Goal: Find specific page/section: Find specific page/section

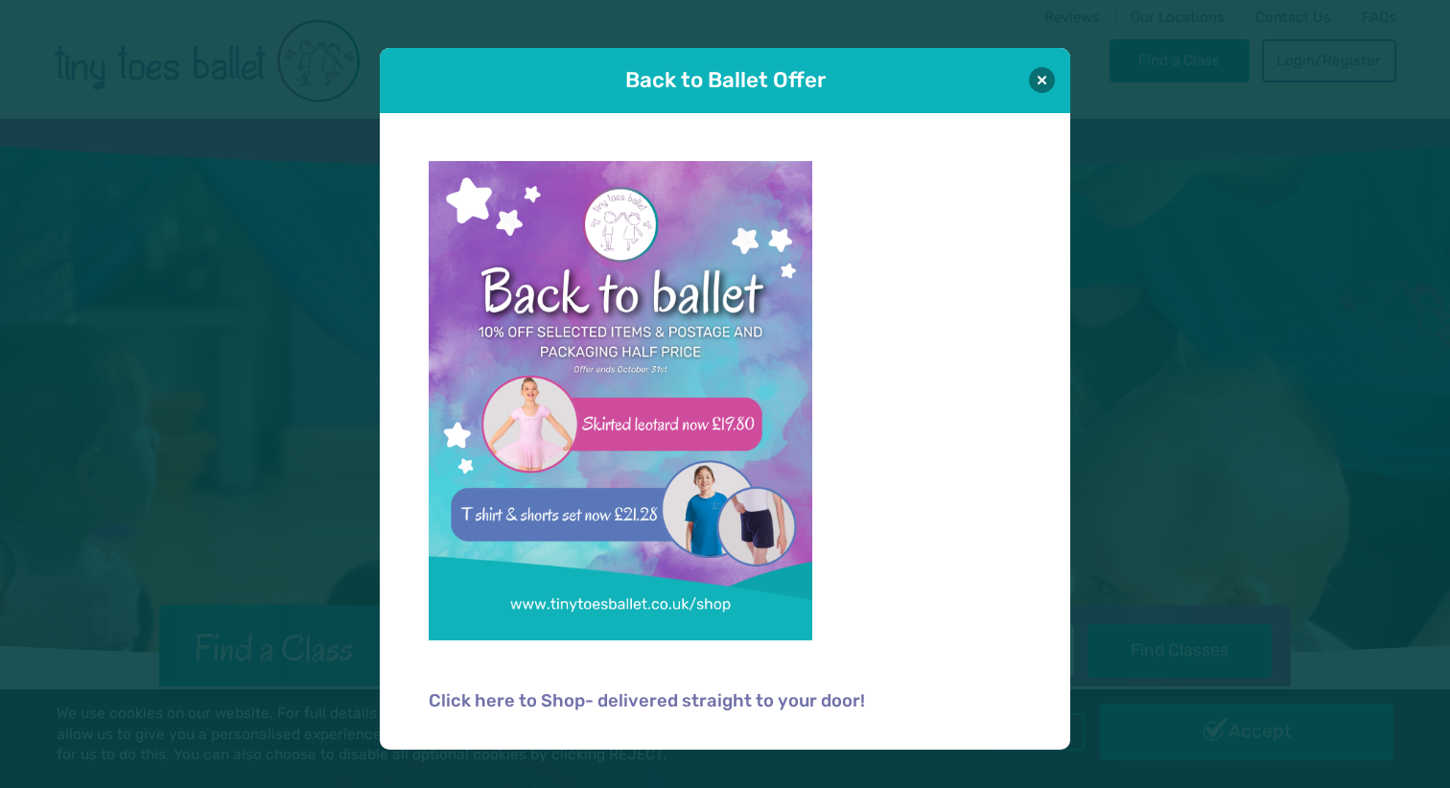
click at [1056, 74] on div "Back to Ballet Offer" at bounding box center [725, 80] width 690 height 65
click at [1043, 81] on button at bounding box center [1042, 79] width 26 height 26
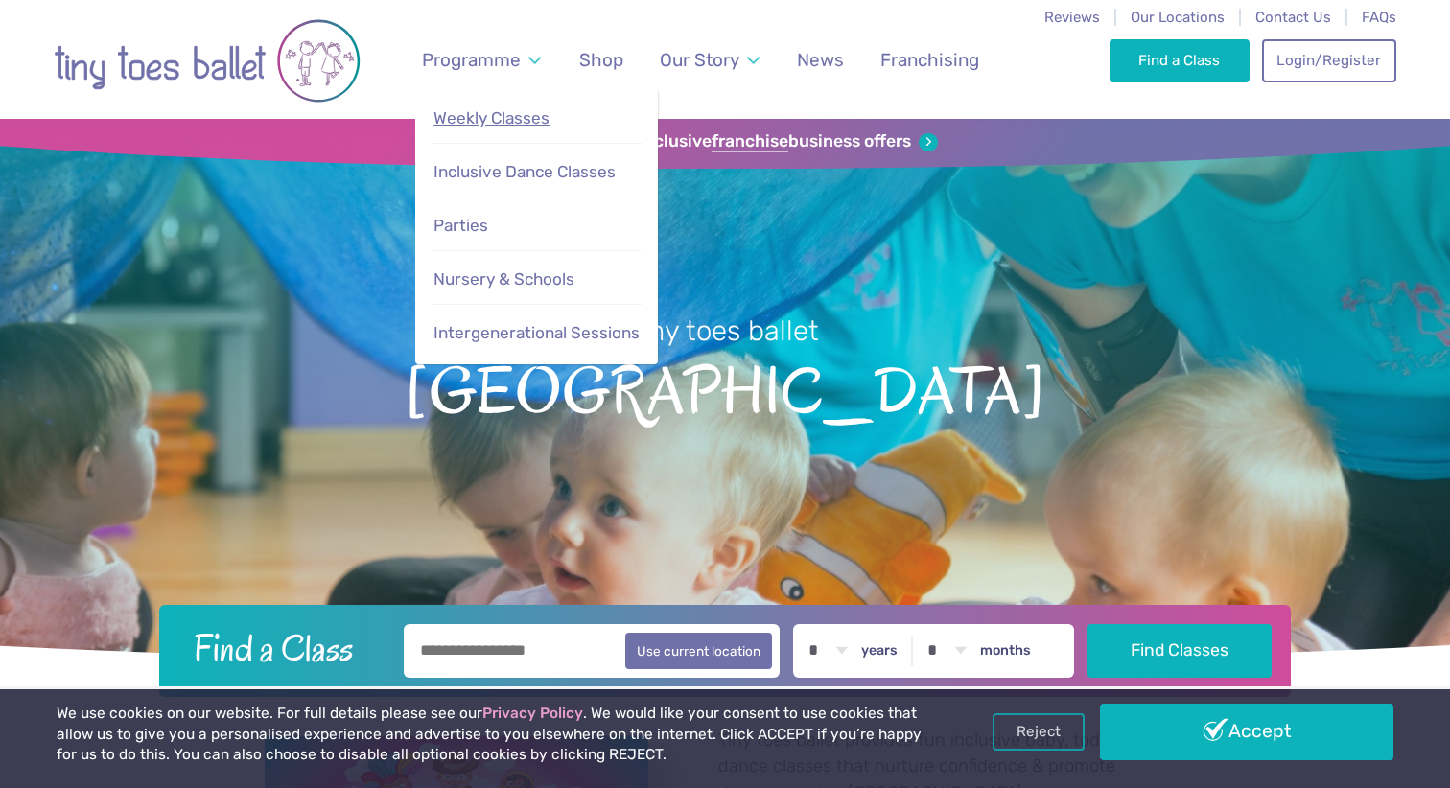
click at [474, 135] on link "Weekly Classes" at bounding box center [535, 118] width 209 height 41
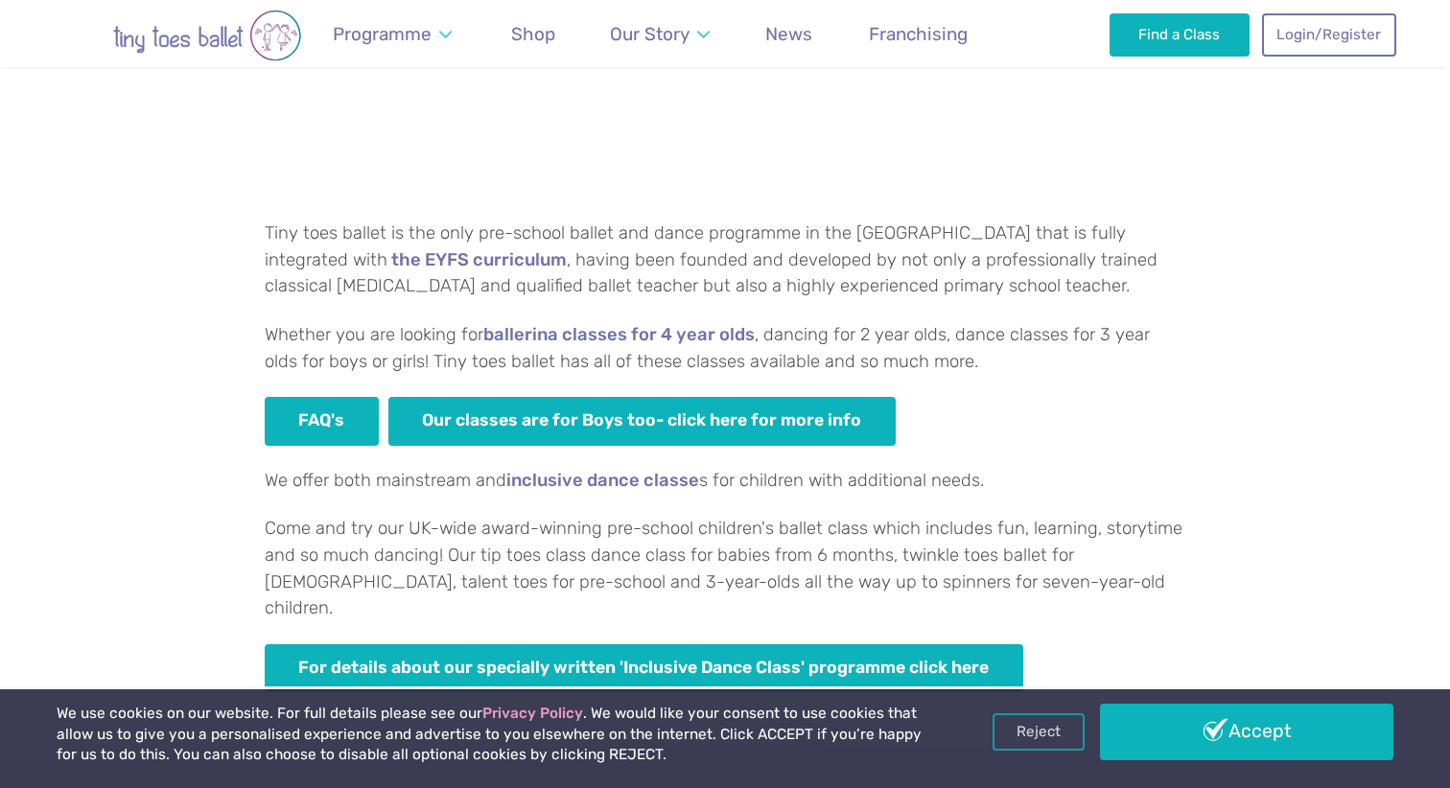
scroll to position [1449, 0]
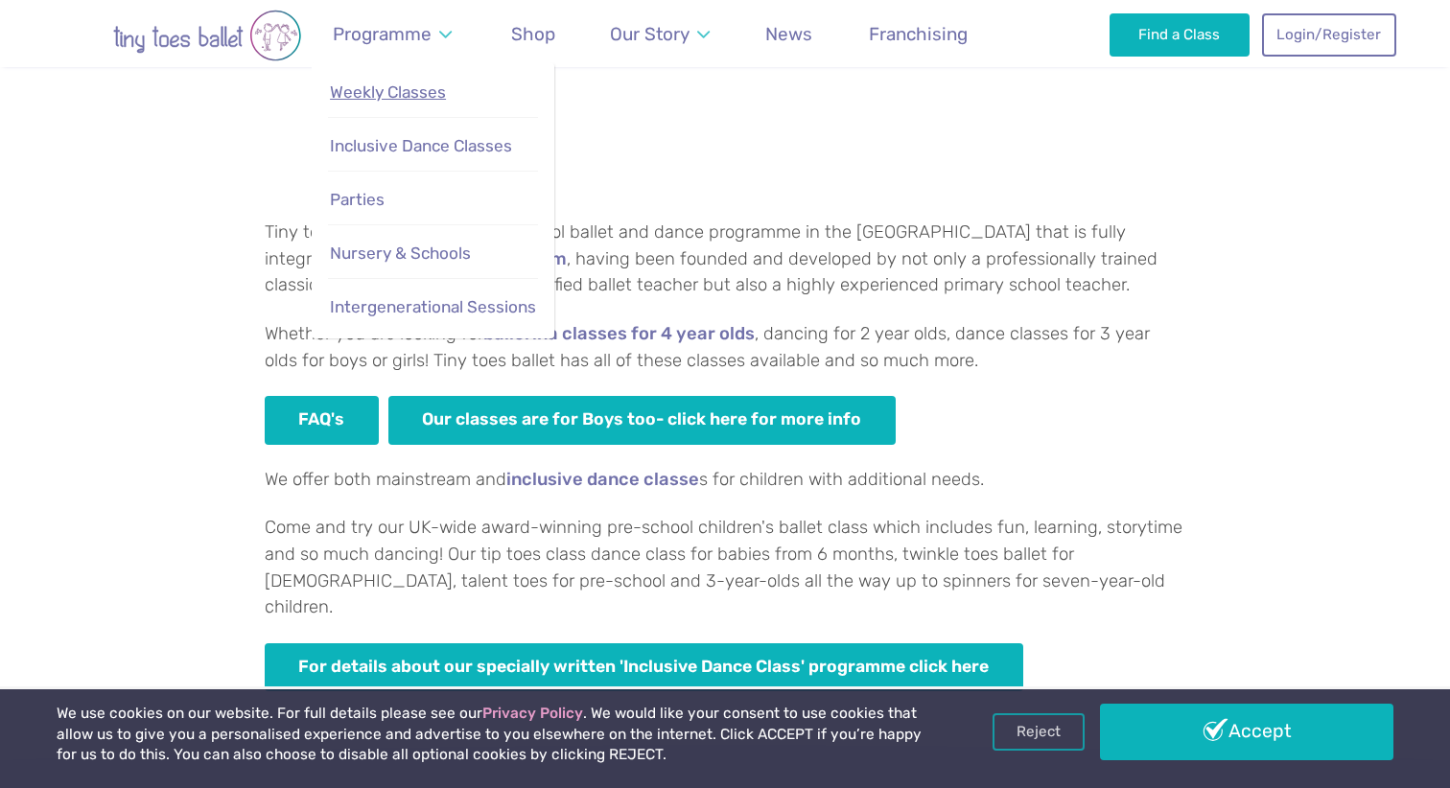
click at [389, 98] on span "Weekly Classes" at bounding box center [388, 91] width 116 height 19
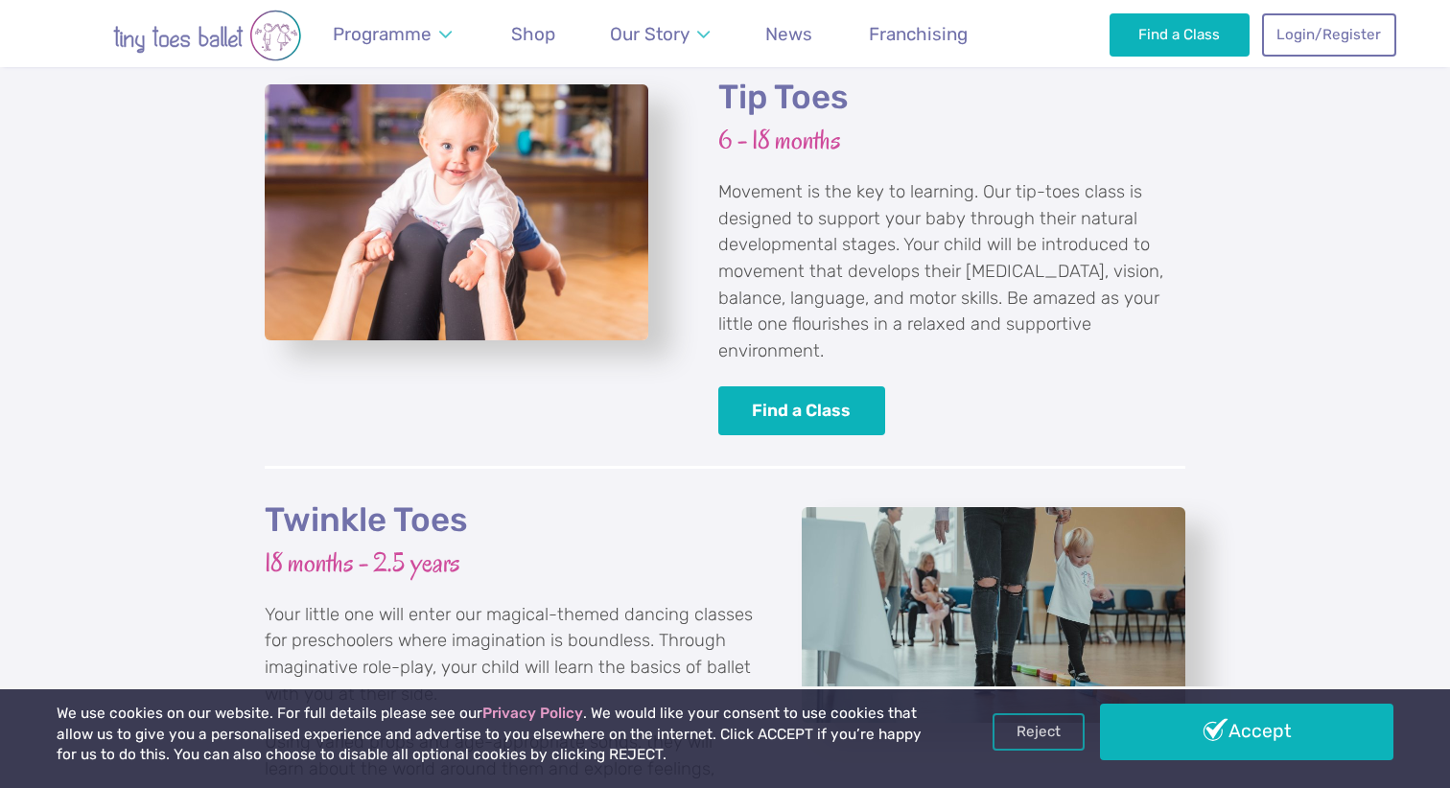
scroll to position [2196, 0]
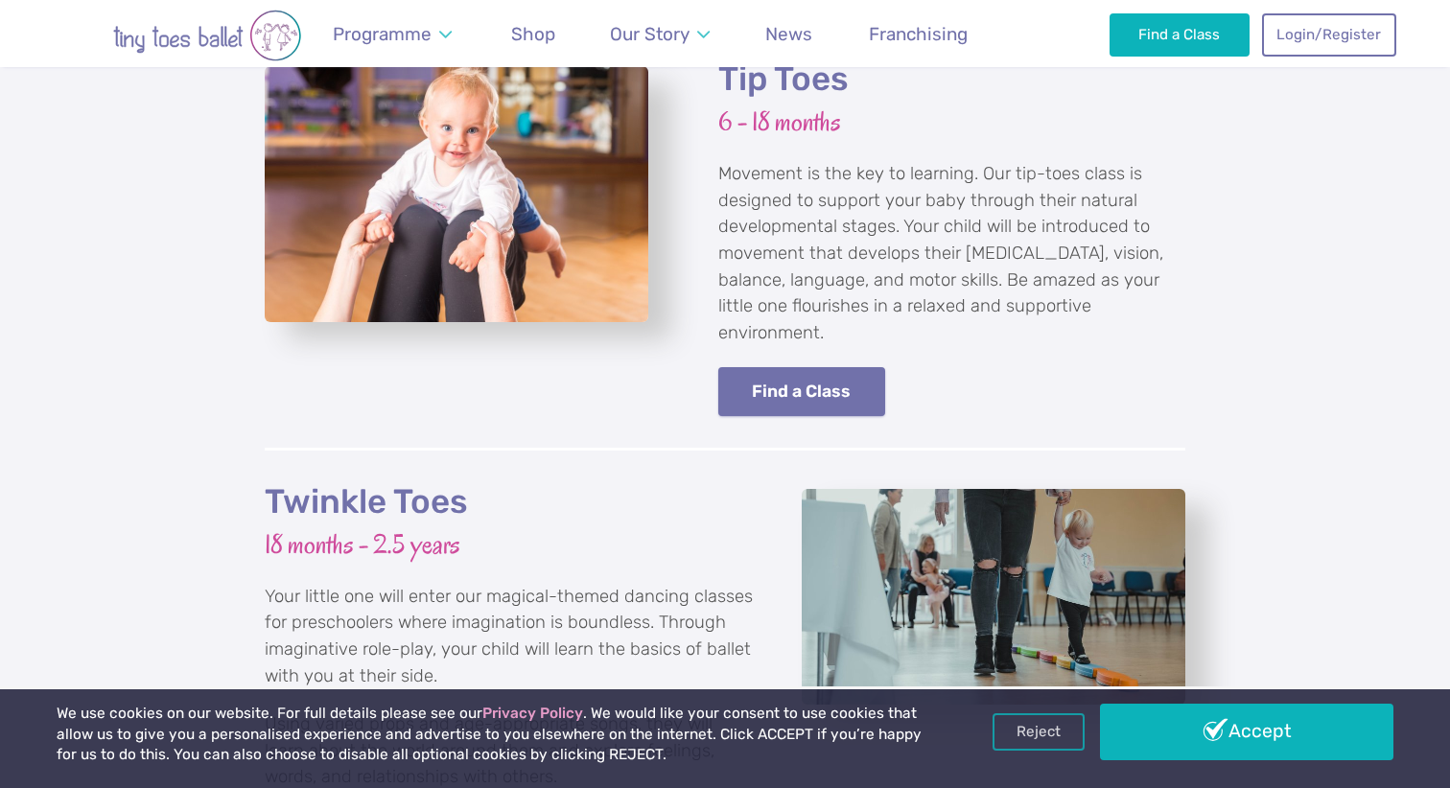
click at [795, 367] on link "Find a Class" at bounding box center [801, 391] width 167 height 49
click at [776, 367] on link "Find a Class" at bounding box center [801, 391] width 167 height 49
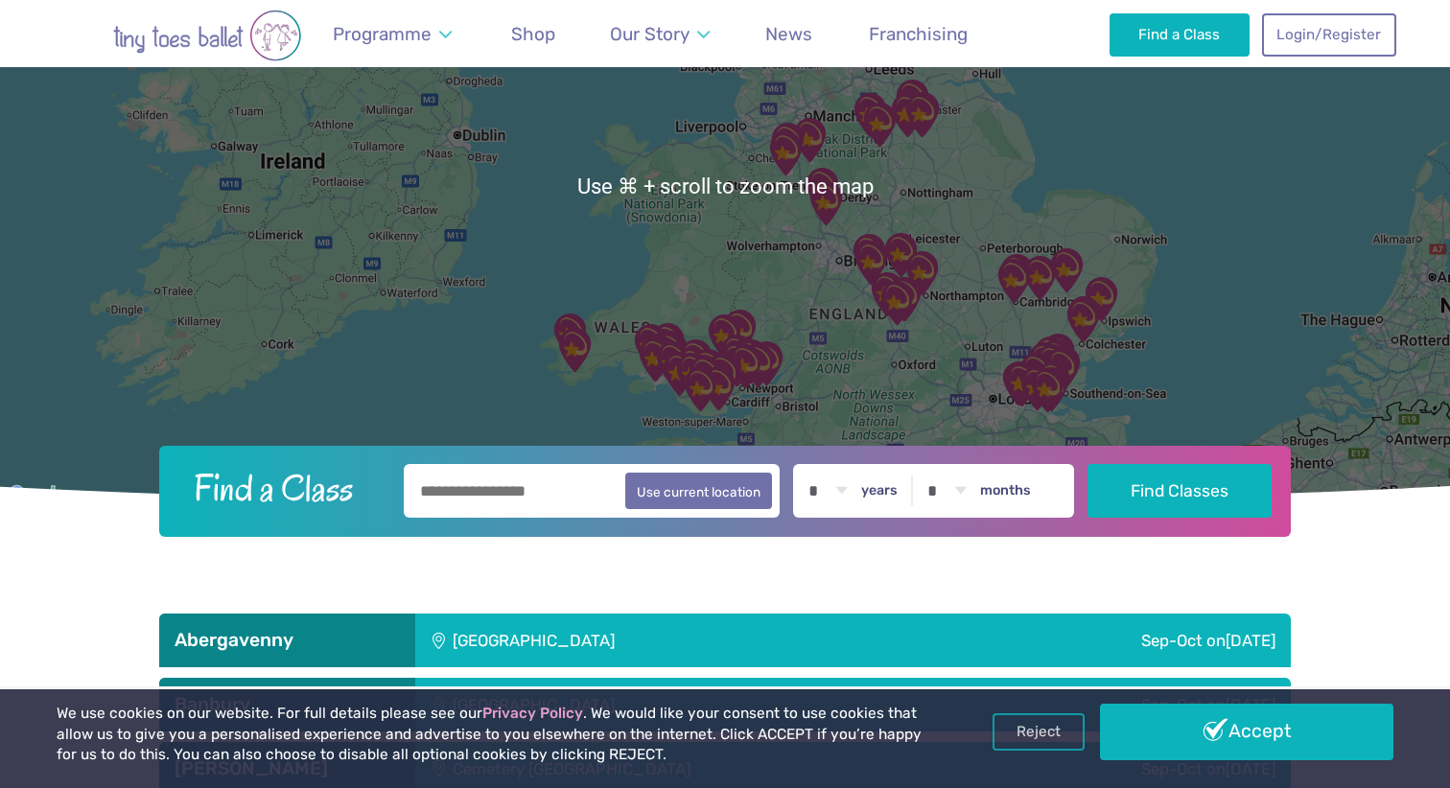
scroll to position [304, 0]
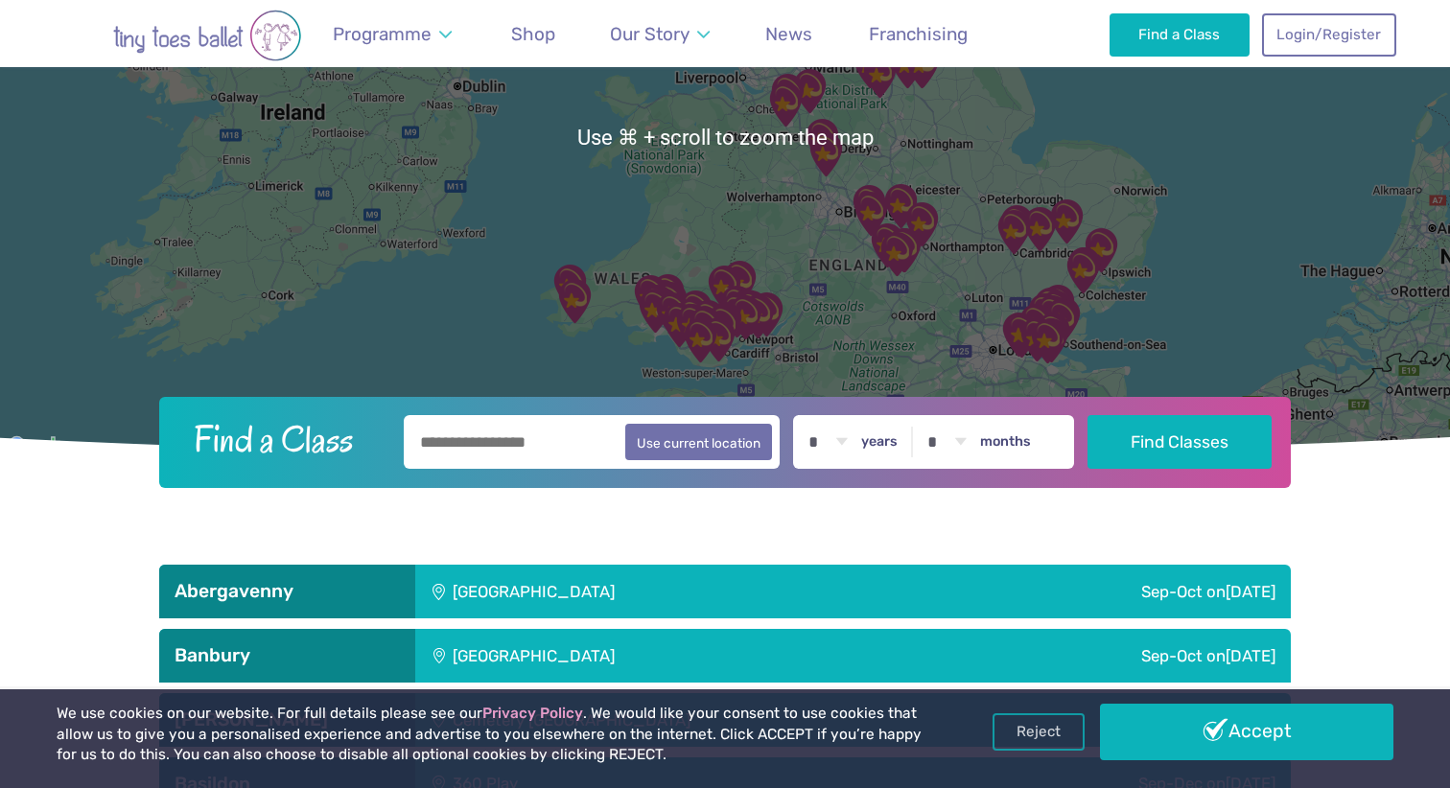
click at [464, 447] on input "text" at bounding box center [592, 442] width 376 height 54
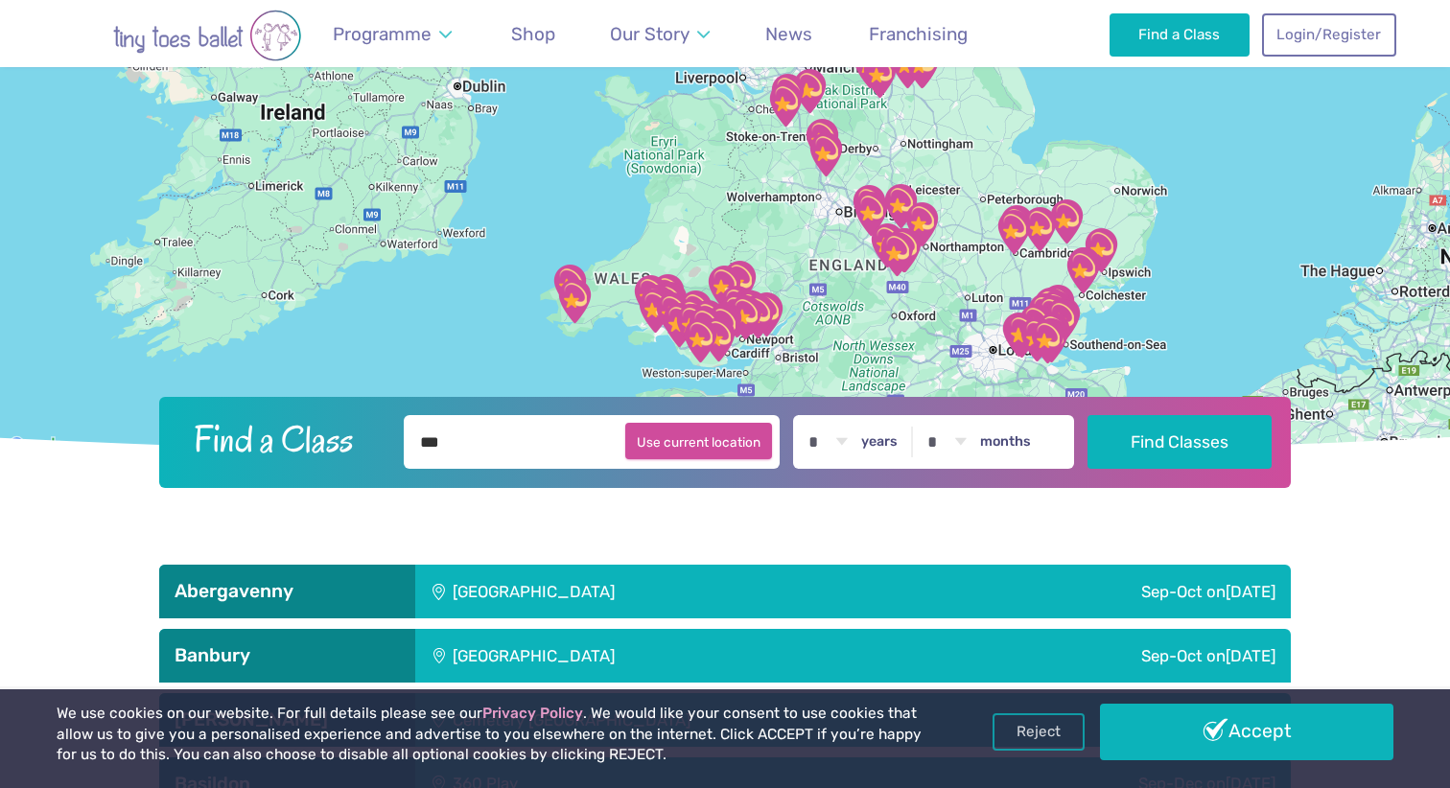
click at [720, 436] on button "Use current location" at bounding box center [698, 441] width 147 height 36
type input "**********"
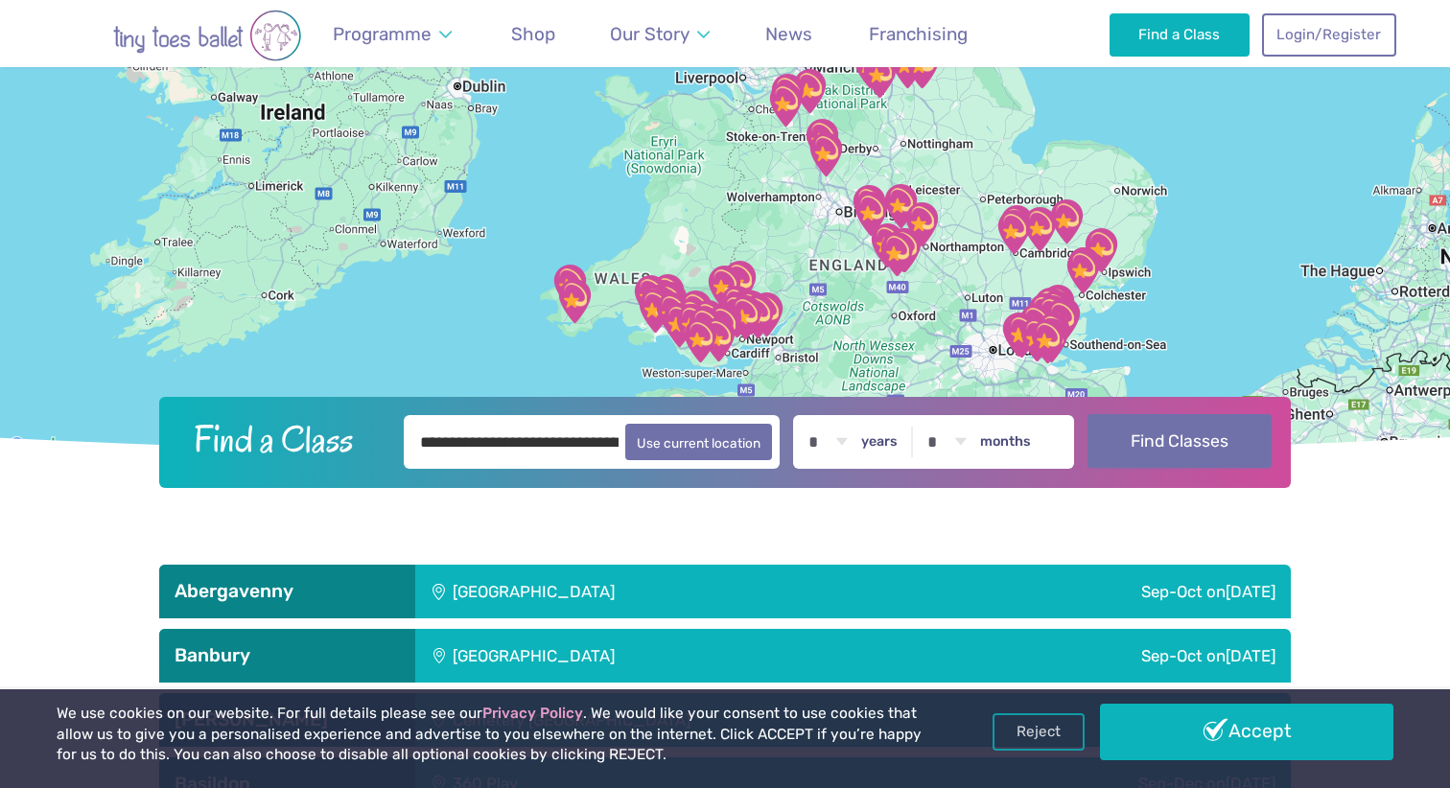
click at [1190, 437] on button "Find Classes" at bounding box center [1179, 441] width 185 height 54
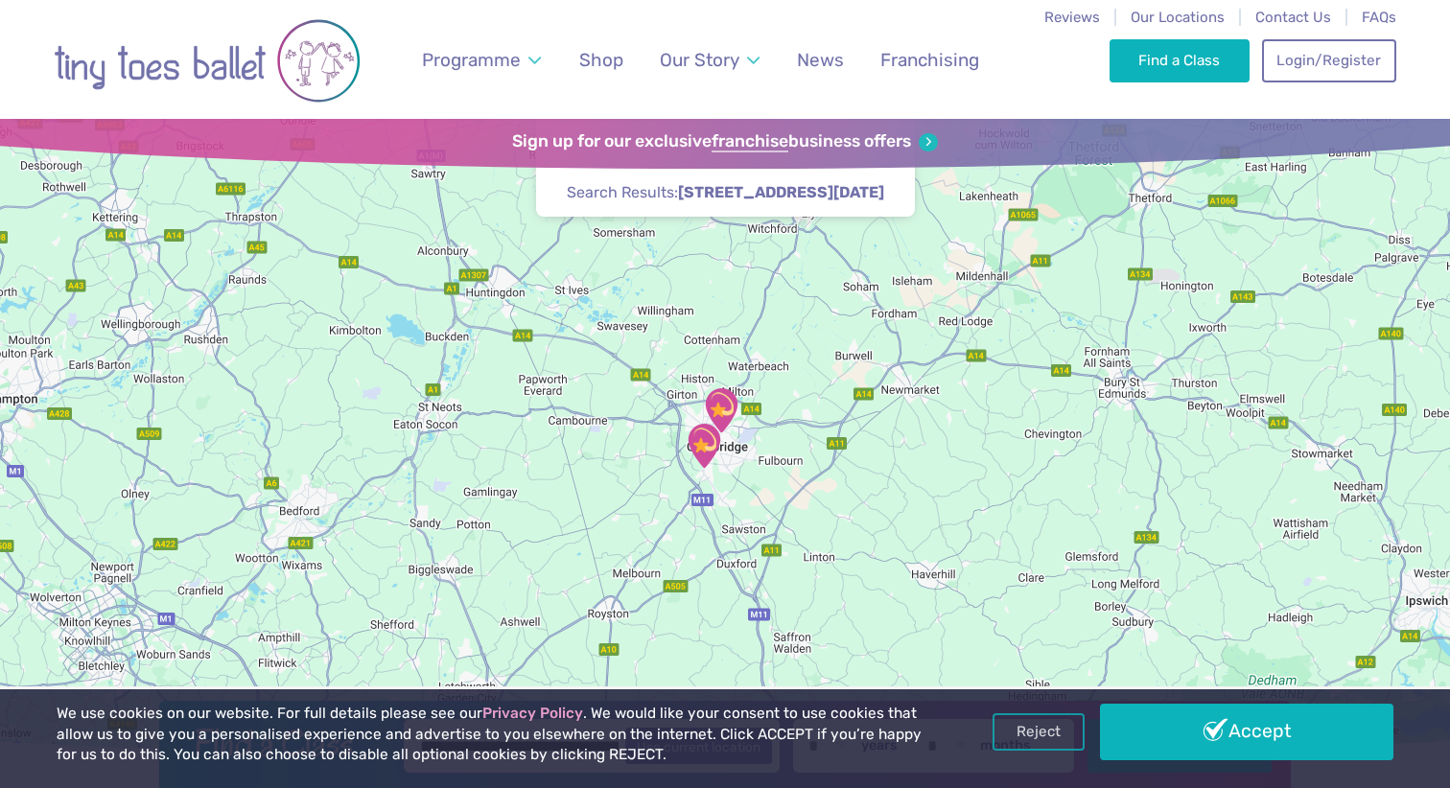
click at [717, 404] on img "St Matthew's Church" at bounding box center [721, 410] width 48 height 48
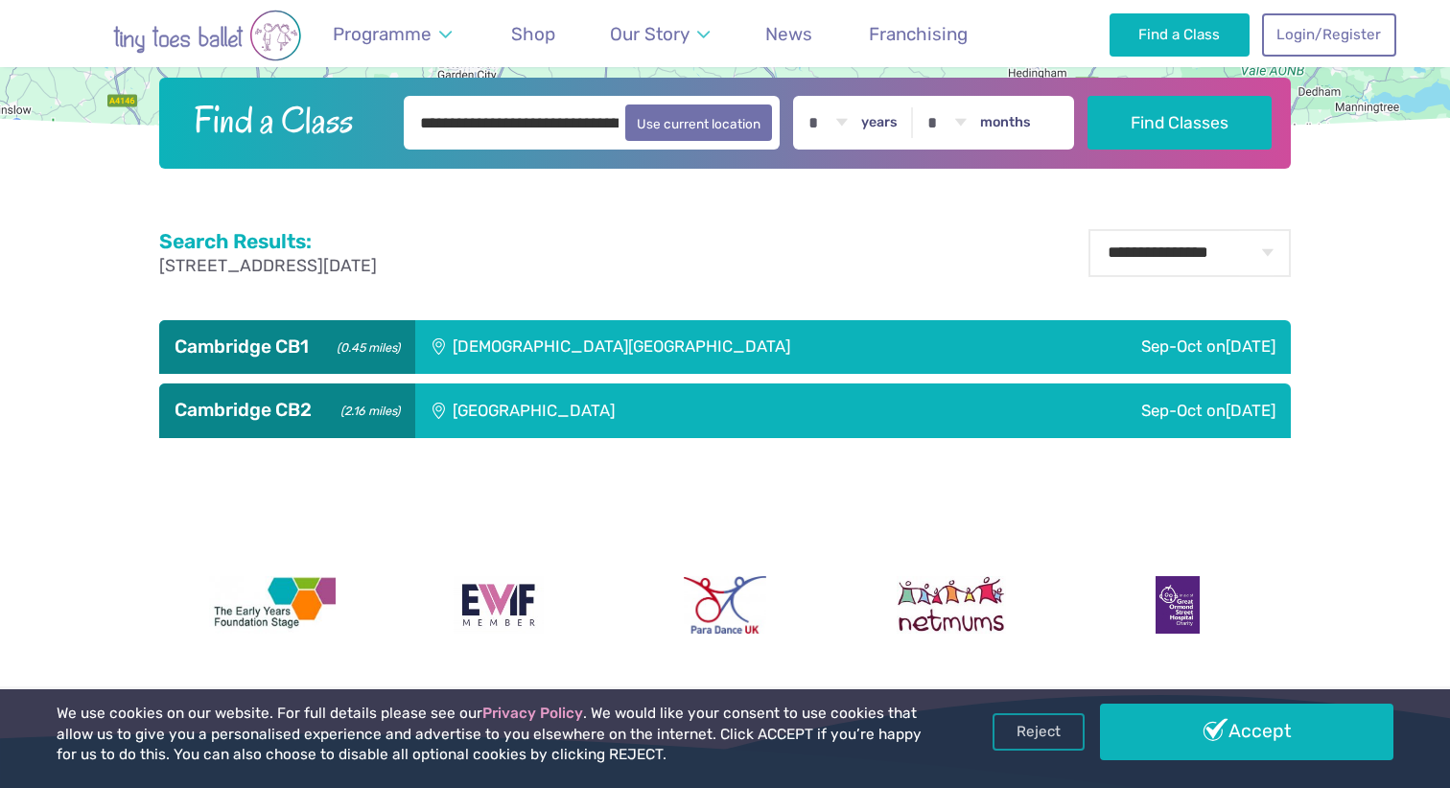
scroll to position [633, 0]
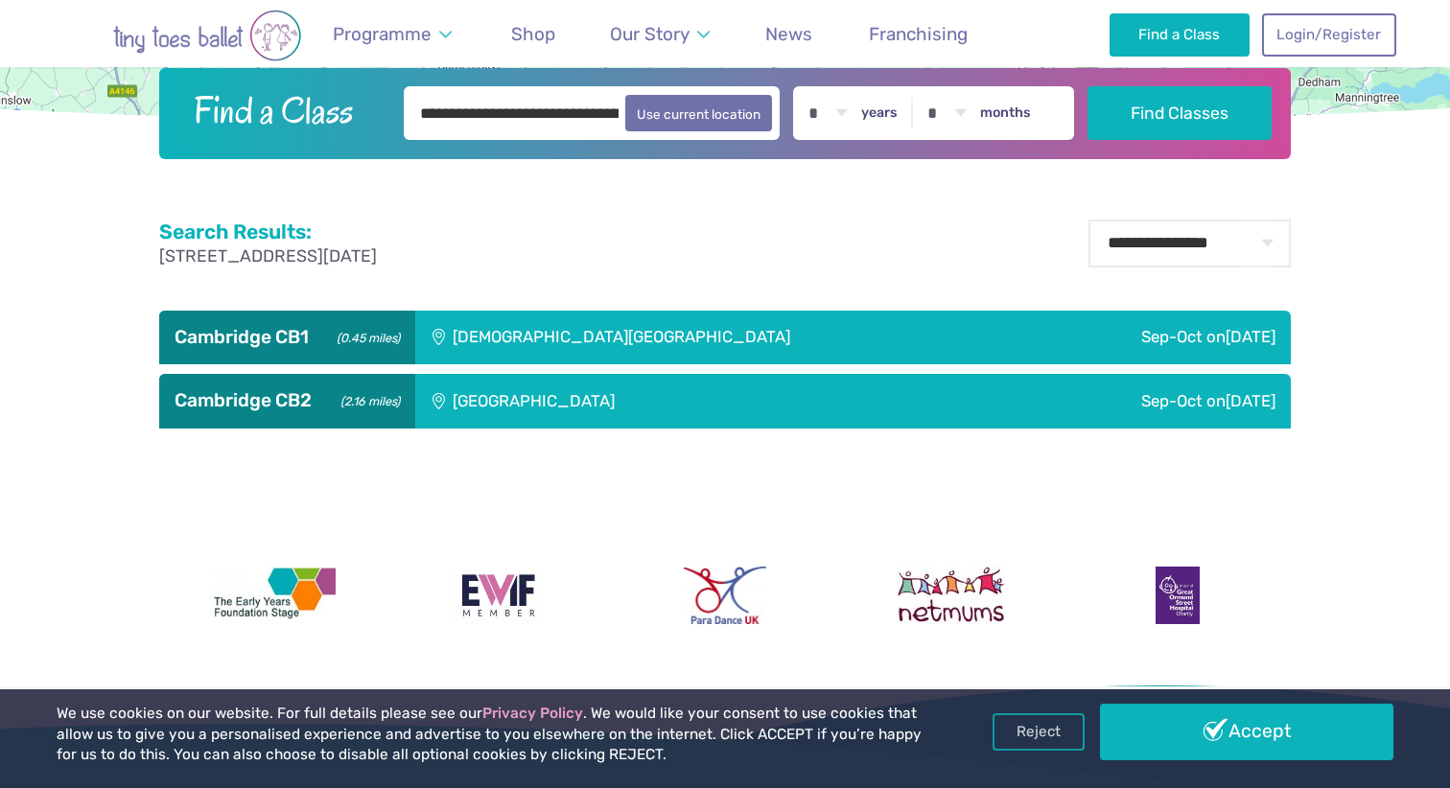
click at [629, 313] on div "St Matthew's Church" at bounding box center [722, 338] width 615 height 54
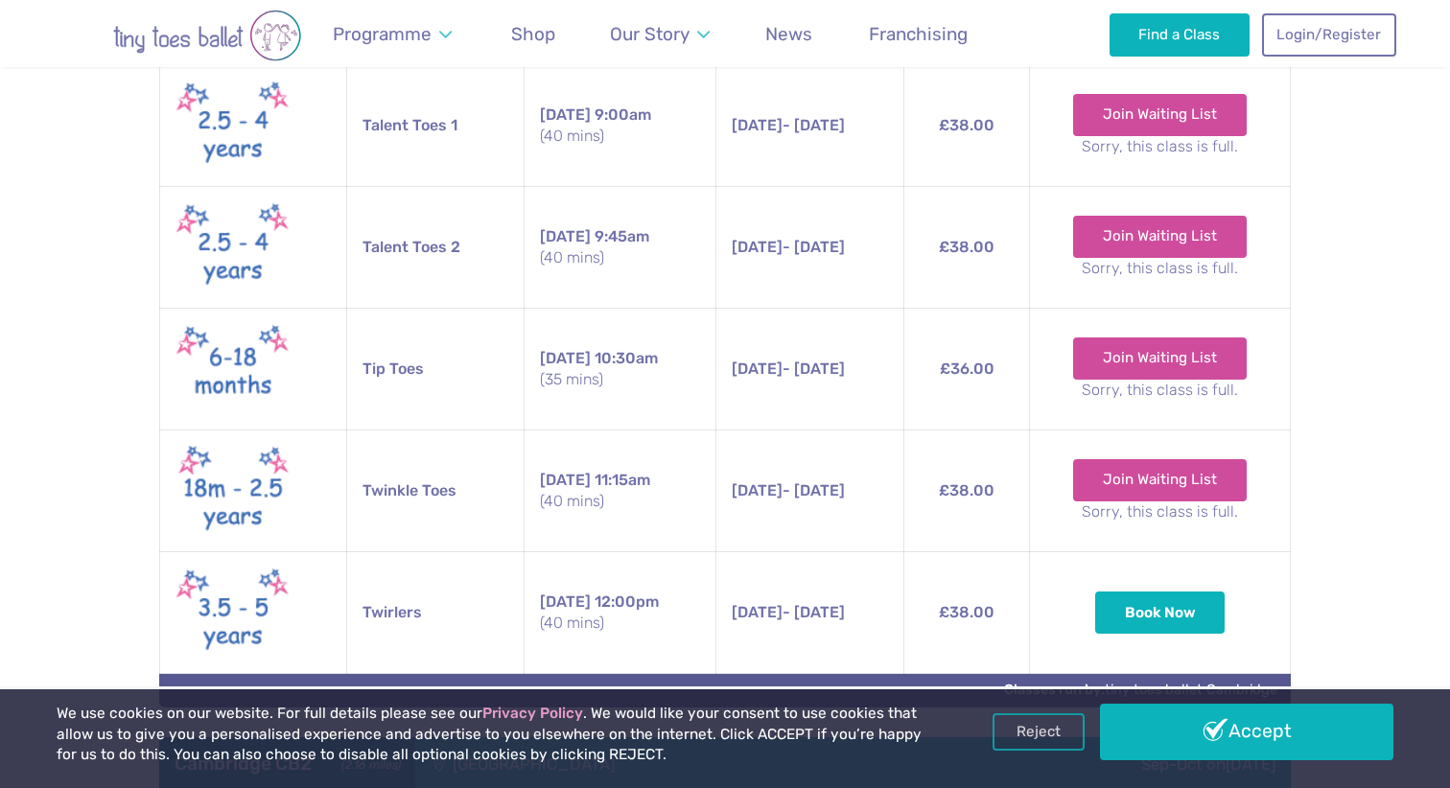
scroll to position [1064, 0]
